Goal: Check status: Check status

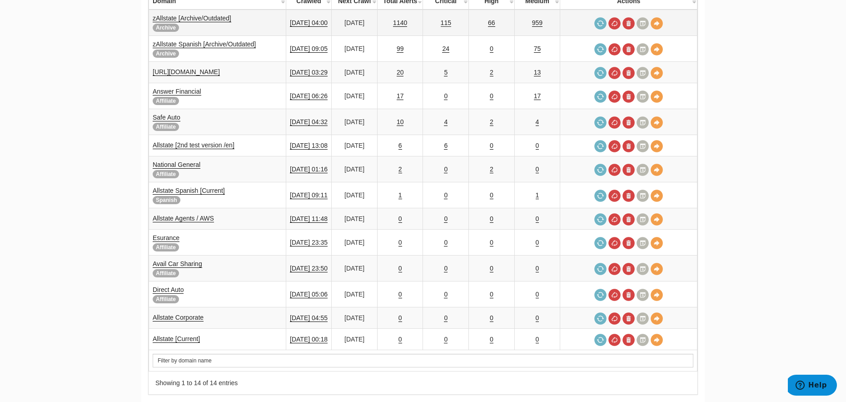
scroll to position [183, 0]
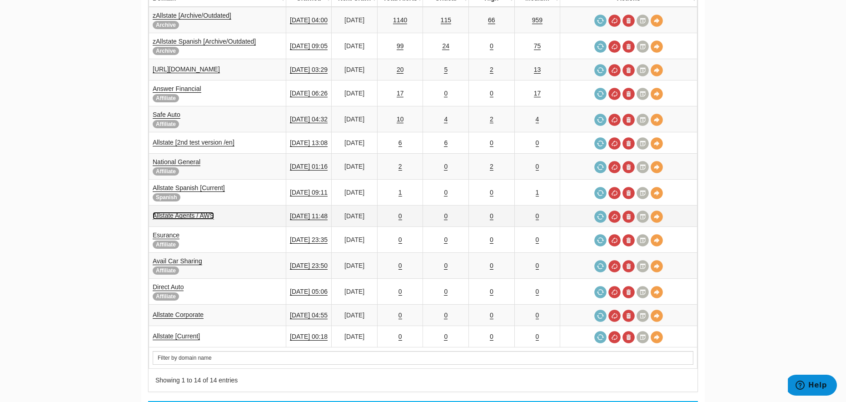
click at [197, 212] on link "Allstate Agents / AWS" at bounding box center [183, 216] width 61 height 8
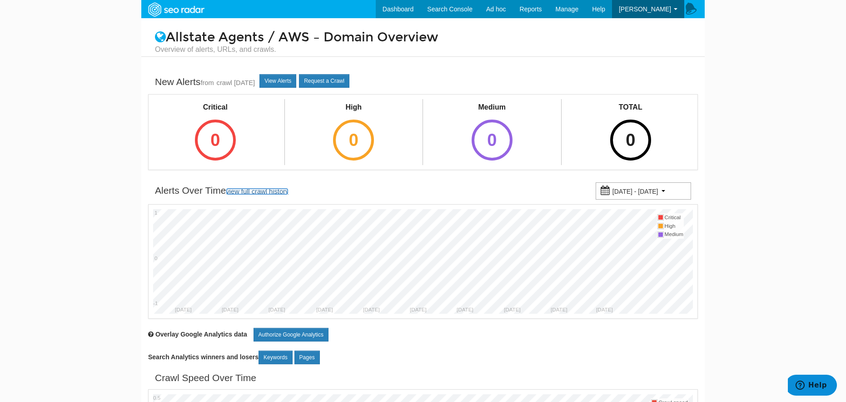
click at [262, 190] on link "view full crawl history" at bounding box center [257, 191] width 63 height 7
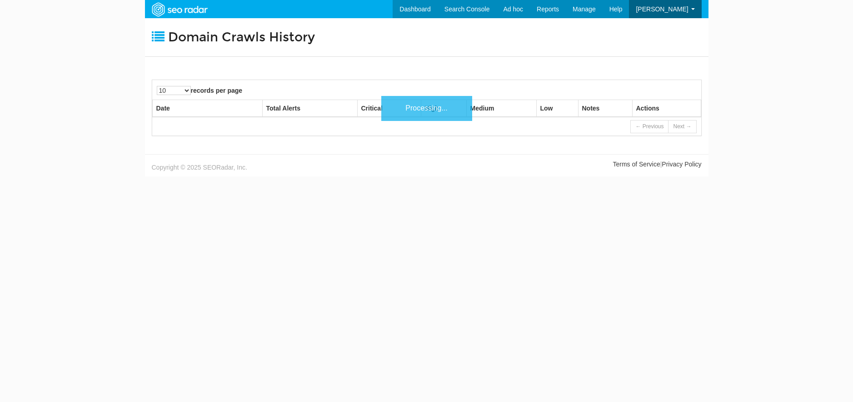
scroll to position [36, 0]
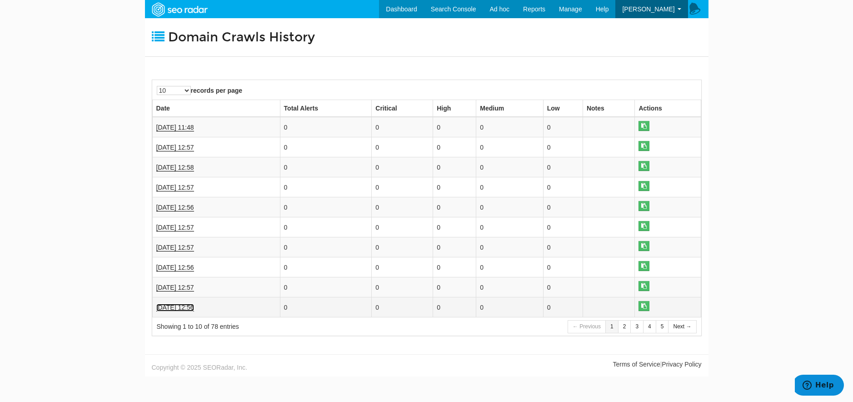
click at [172, 307] on link "[DATE] 12:56" at bounding box center [175, 308] width 38 height 8
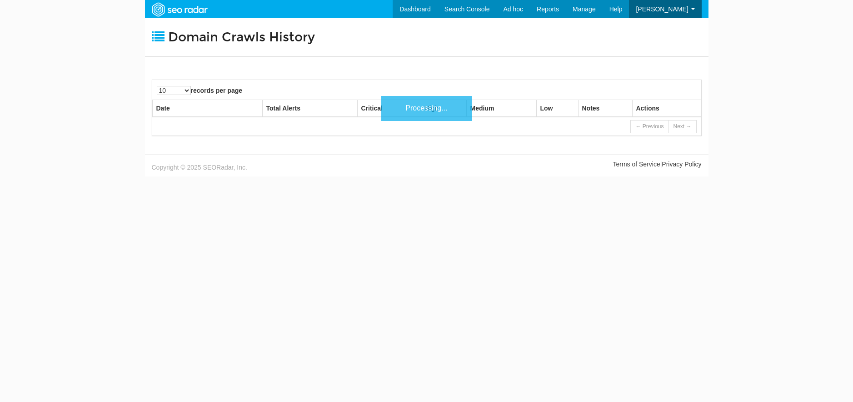
scroll to position [36, 0]
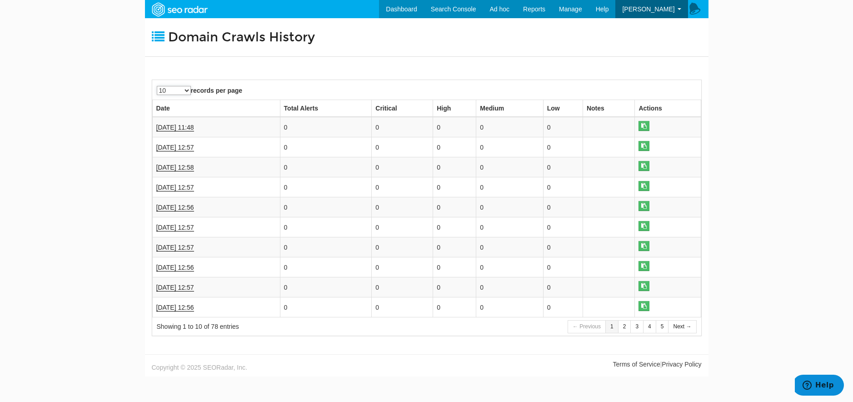
click at [188, 87] on select "10 25 50 100" at bounding box center [174, 90] width 34 height 9
select select "100"
click at [157, 86] on select "10 25 50 100" at bounding box center [174, 90] width 34 height 9
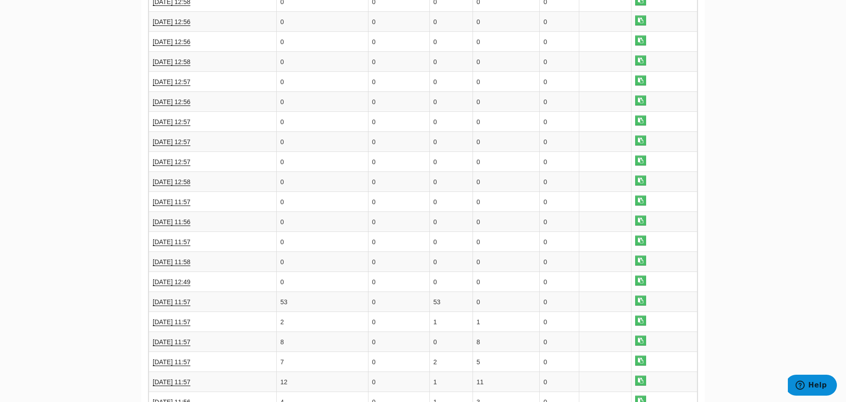
scroll to position [381, 0]
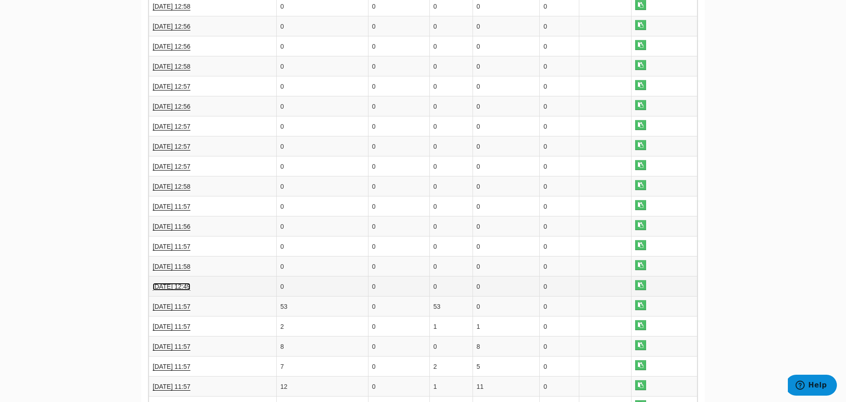
click at [167, 284] on link "[DATE] 12:49" at bounding box center [172, 287] width 38 height 8
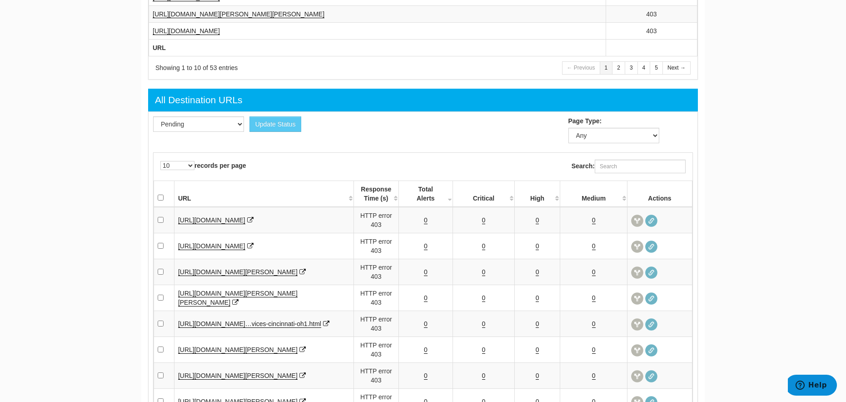
scroll to position [829, 0]
click at [241, 125] on select "Pending Viewed Resolved" at bounding box center [198, 124] width 91 height 15
click at [309, 144] on div "Update Status Pending Viewed Resolved Page Type: Any Go 10 25 50 100 500 1000 r…" at bounding box center [423, 303] width 550 height 383
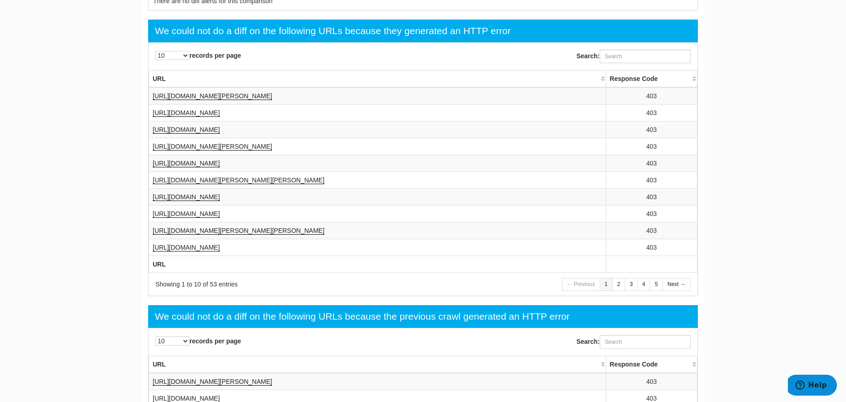
scroll to position [319, 0]
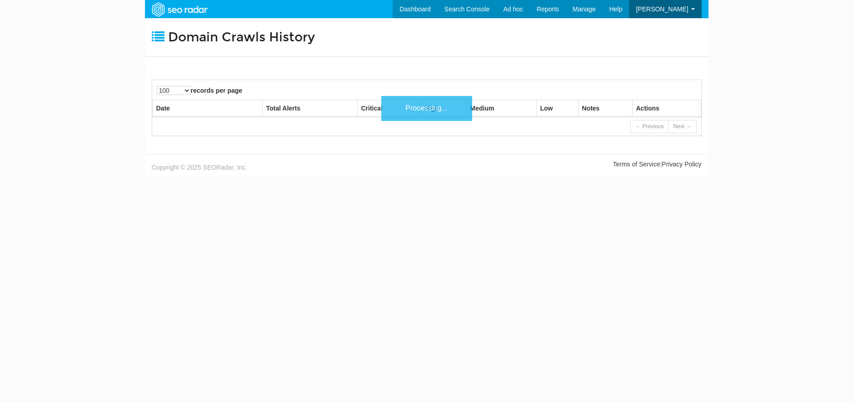
select select "100"
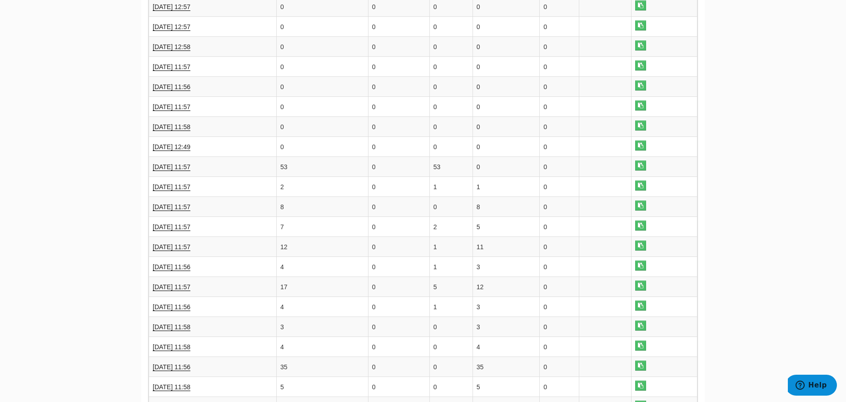
scroll to position [493, 0]
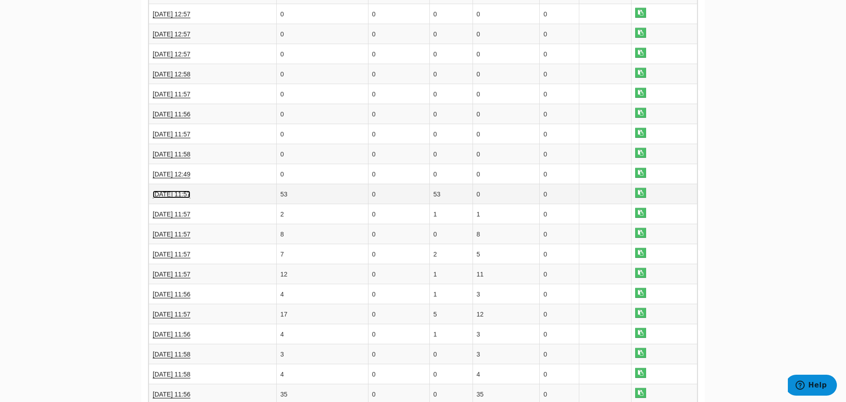
click at [167, 193] on link "[DATE] 11:57" at bounding box center [172, 194] width 38 height 8
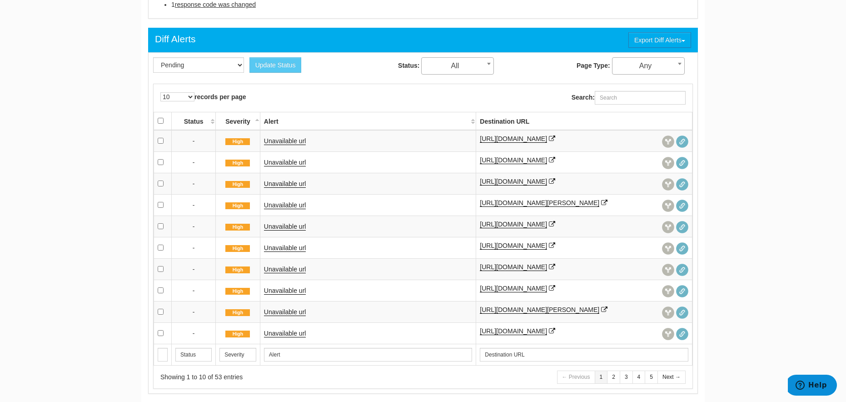
scroll to position [356, 0]
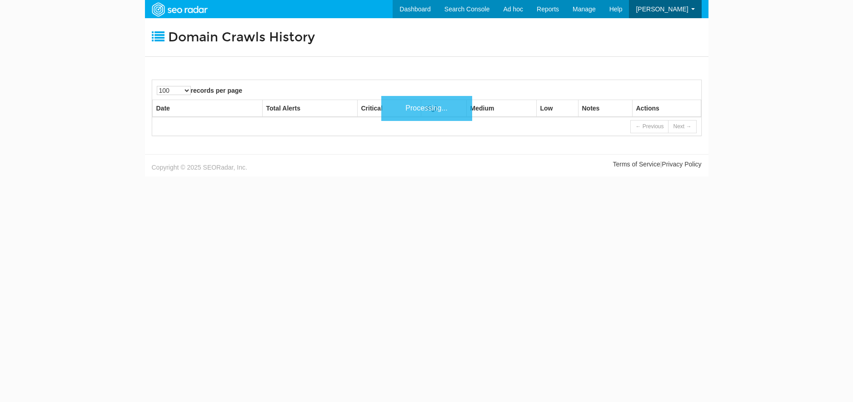
select select "100"
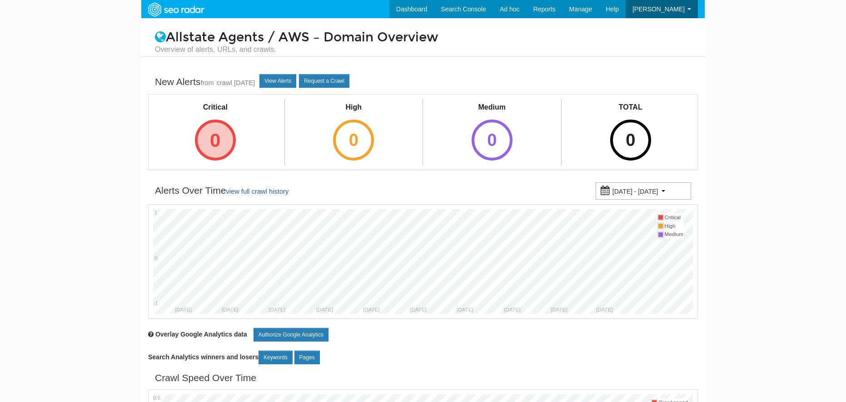
scroll to position [36, 0]
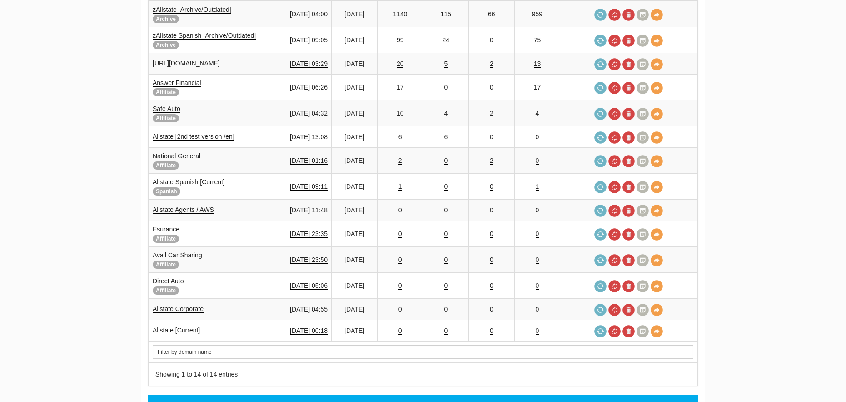
scroll to position [36, 0]
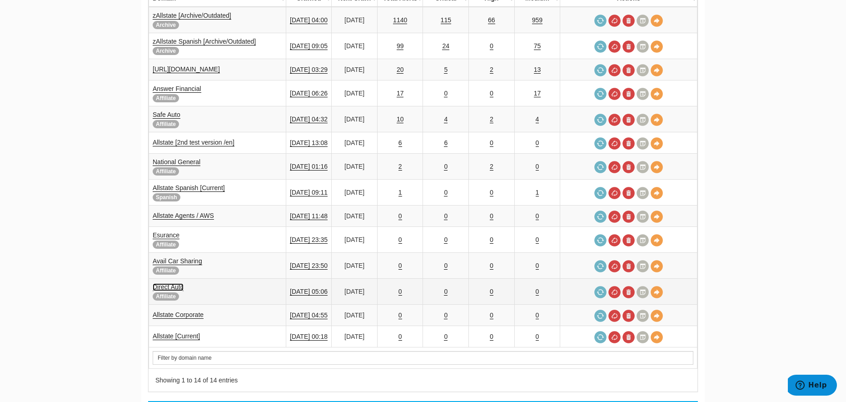
click at [171, 283] on link "Direct Auto" at bounding box center [168, 287] width 31 height 8
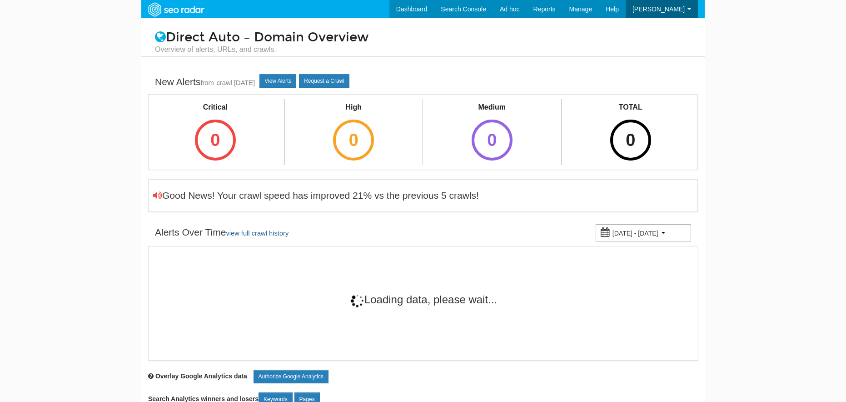
scroll to position [36, 0]
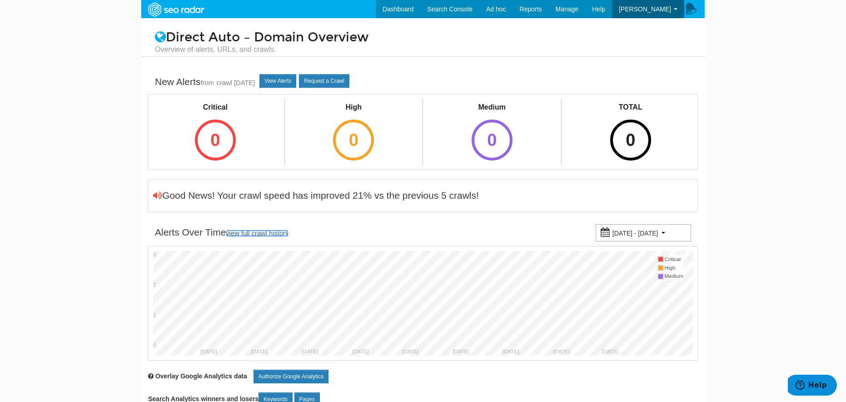
click at [274, 232] on link "view full crawl history" at bounding box center [257, 232] width 63 height 7
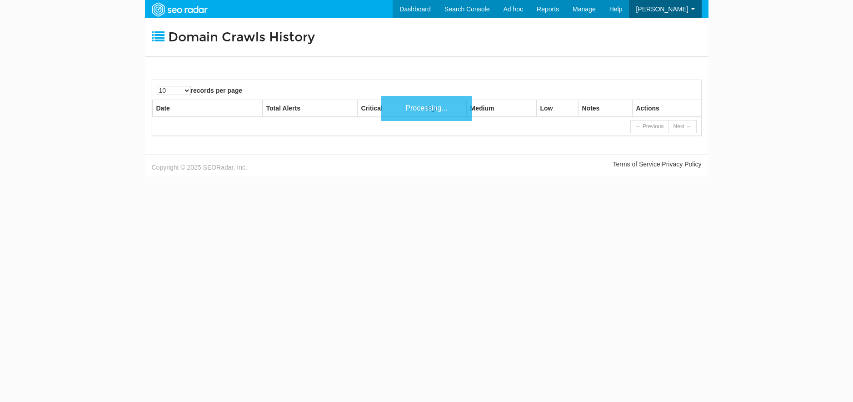
scroll to position [36, 0]
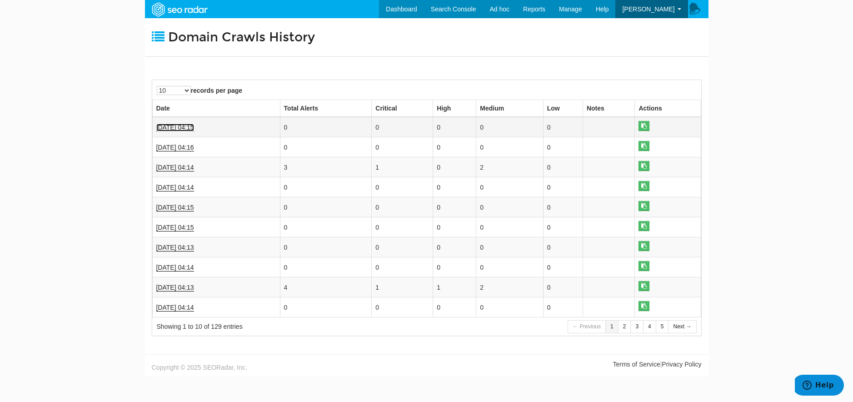
click at [182, 124] on link "[DATE] 04:15" at bounding box center [175, 128] width 38 height 8
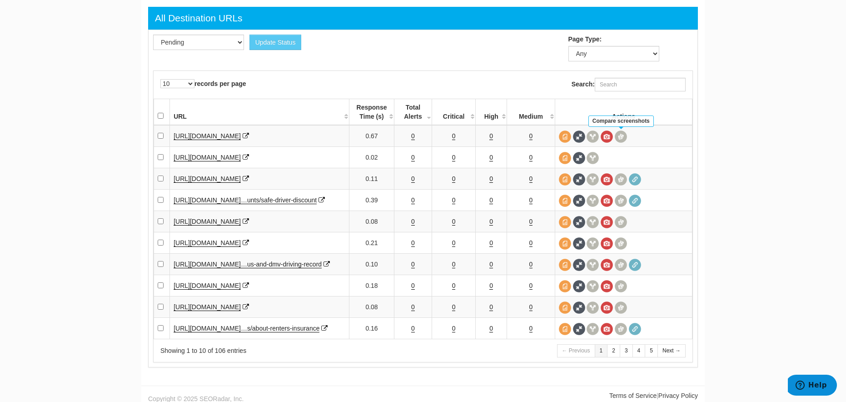
scroll to position [742, 0]
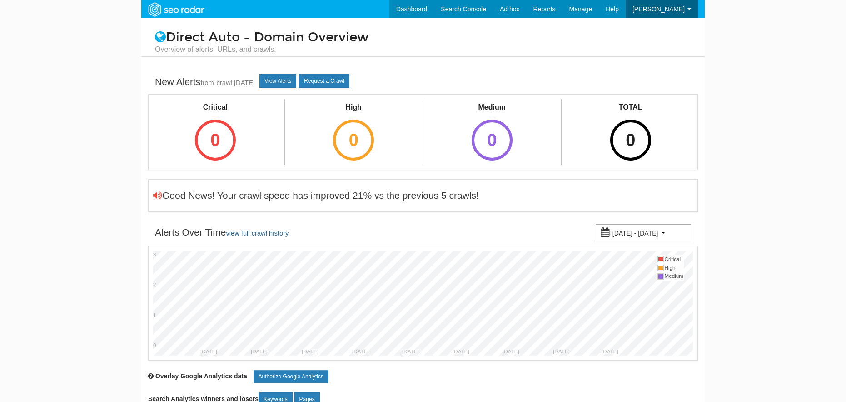
scroll to position [36, 0]
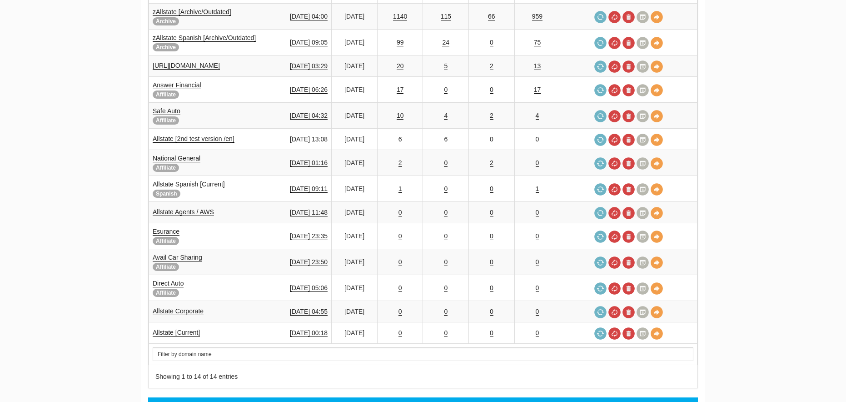
scroll to position [36, 0]
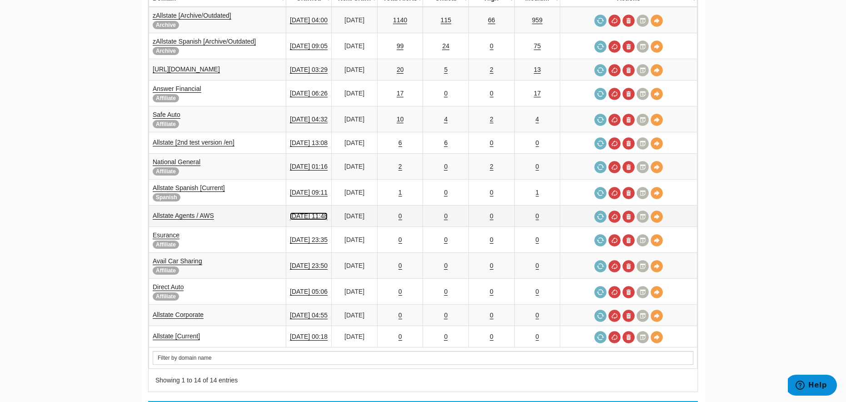
click at [305, 212] on link "[DATE] 11:48" at bounding box center [309, 216] width 38 height 8
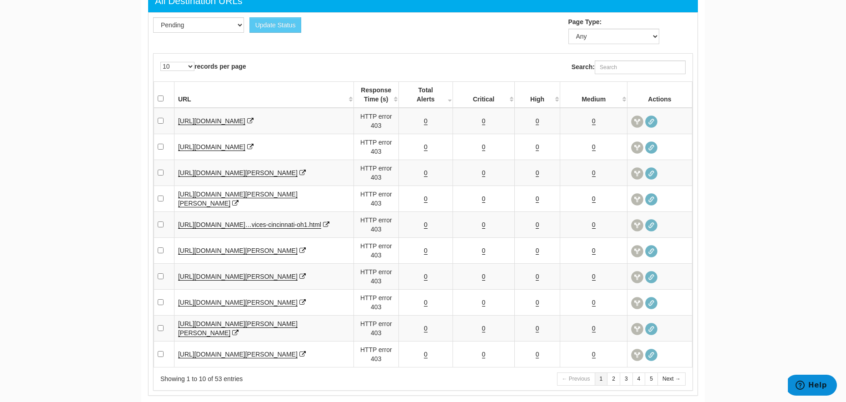
scroll to position [962, 0]
